Goal: Find specific page/section: Find specific page/section

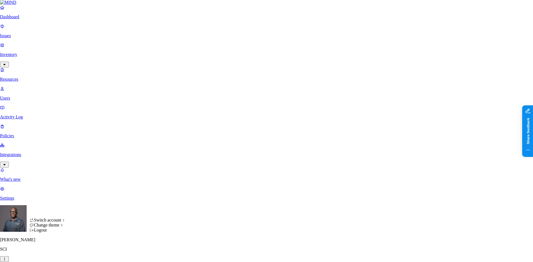
click at [53, 254] on html "Dashboard Issues Inventory Resources Users Activity Log Policies Integrations W…" at bounding box center [266, 190] width 533 height 381
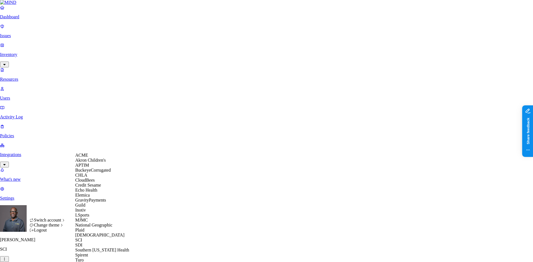
click at [92, 183] on span "CloudBees" at bounding box center [84, 180] width 19 height 5
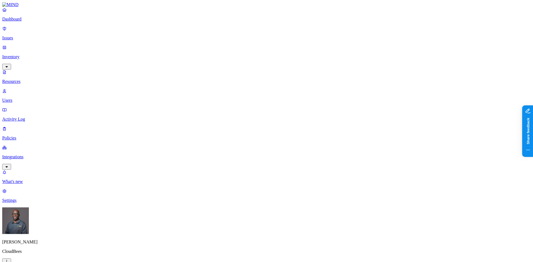
click at [26, 155] on p "Integrations" at bounding box center [266, 157] width 528 height 5
click at [26, 160] on p "Endpoints" at bounding box center [266, 162] width 528 height 5
